Goal: Information Seeking & Learning: Learn about a topic

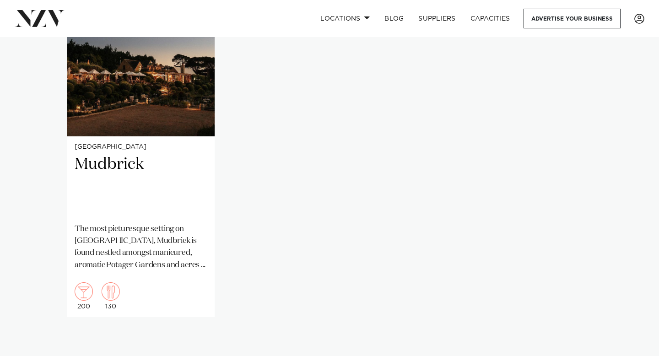
scroll to position [771, 0]
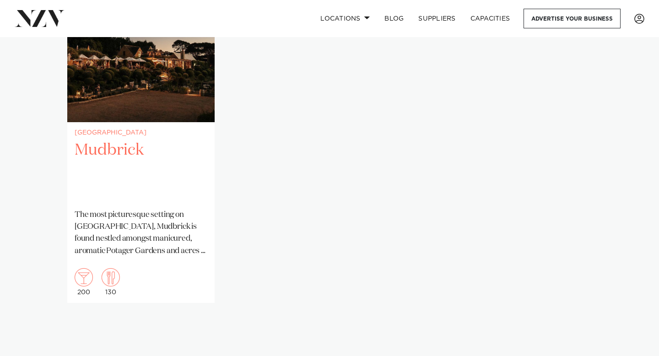
click at [136, 168] on h2 "Mudbrick" at bounding box center [141, 171] width 133 height 62
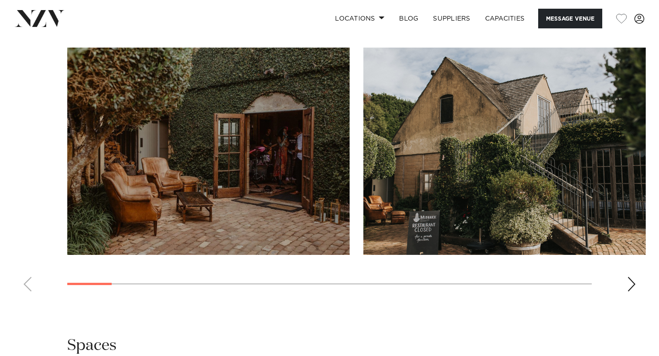
scroll to position [839, 0]
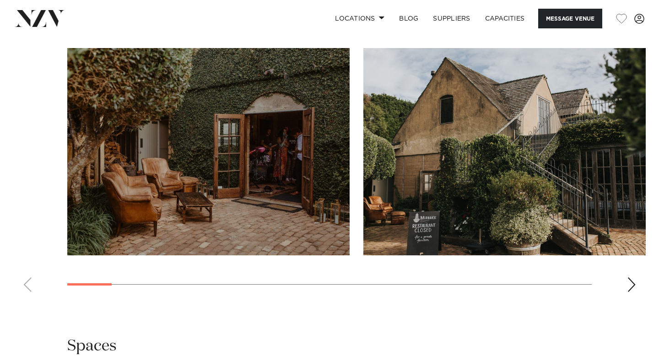
click at [629, 280] on div "Next slide" at bounding box center [631, 285] width 9 height 15
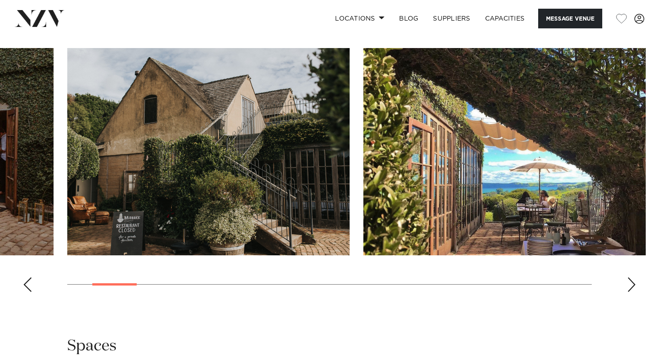
click at [629, 280] on div "Next slide" at bounding box center [631, 285] width 9 height 15
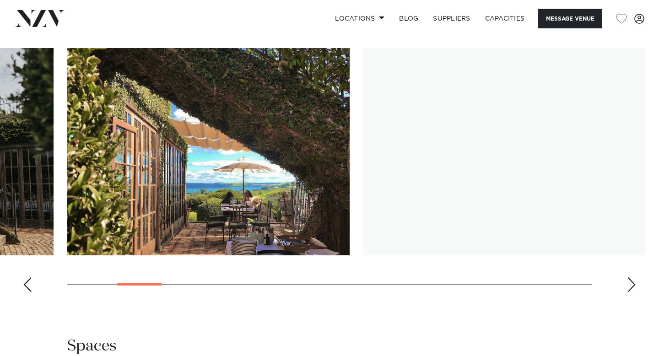
click at [629, 280] on div "Next slide" at bounding box center [631, 285] width 9 height 15
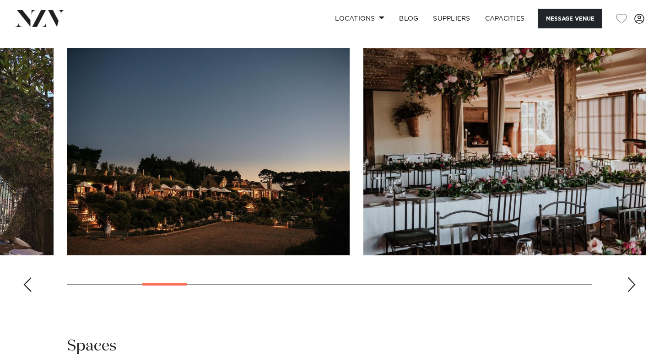
click at [629, 280] on div "Next slide" at bounding box center [631, 285] width 9 height 15
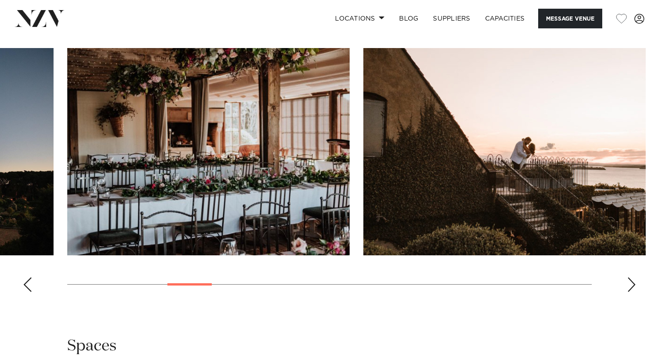
click at [629, 280] on div "Next slide" at bounding box center [631, 285] width 9 height 15
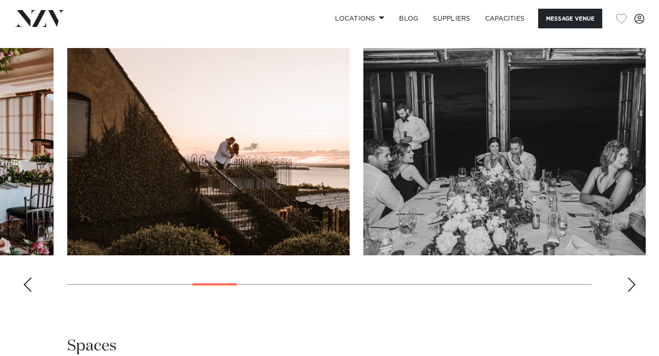
click at [629, 280] on div "Next slide" at bounding box center [631, 285] width 9 height 15
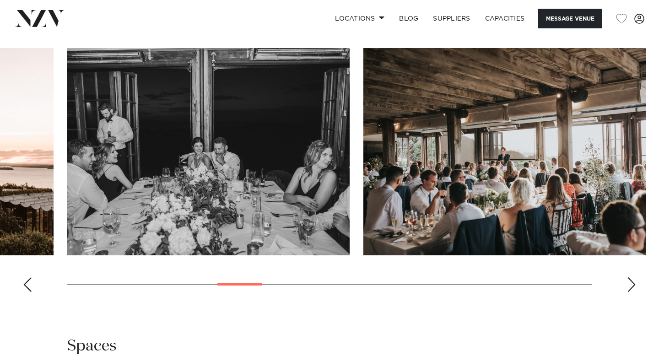
click at [629, 280] on div "Next slide" at bounding box center [631, 285] width 9 height 15
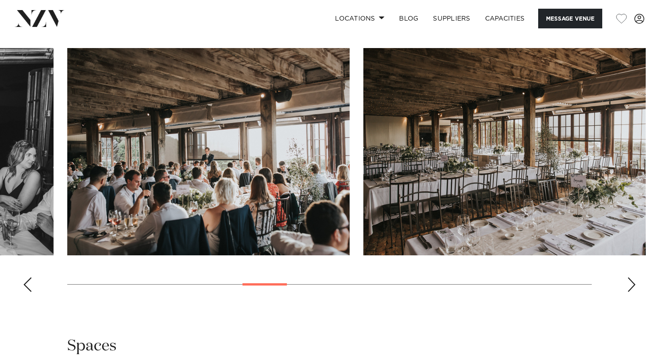
click at [629, 280] on div "Next slide" at bounding box center [631, 285] width 9 height 15
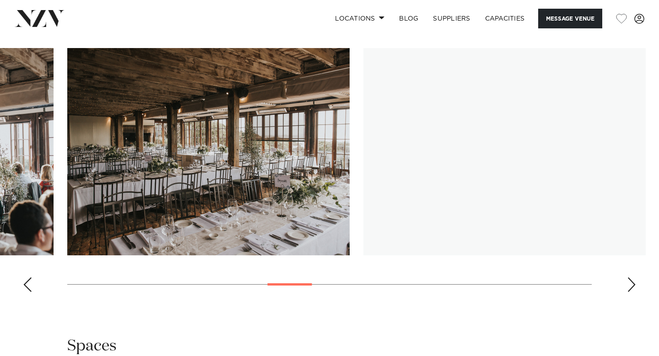
click at [629, 280] on div "Next slide" at bounding box center [631, 285] width 9 height 15
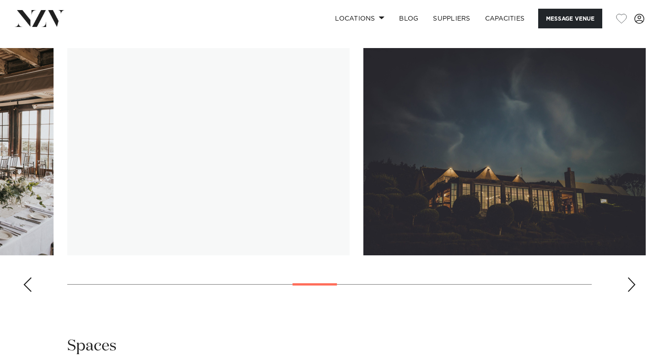
click at [629, 280] on div "Next slide" at bounding box center [631, 285] width 9 height 15
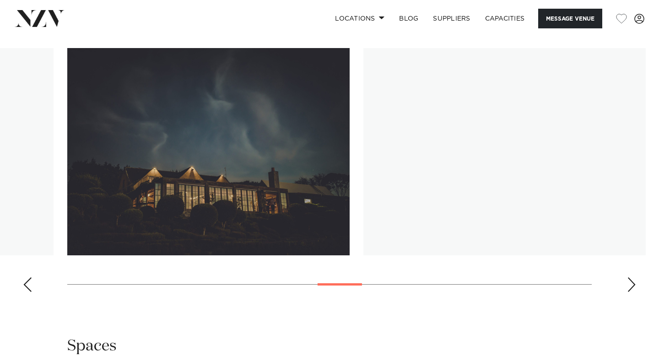
click at [629, 280] on div "Next slide" at bounding box center [631, 285] width 9 height 15
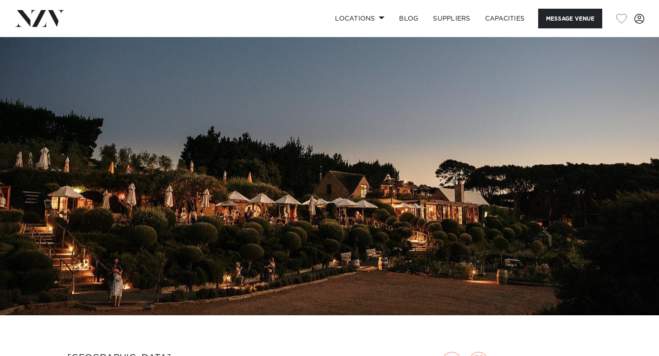
scroll to position [0, 0]
